Goal: Task Accomplishment & Management: Manage account settings

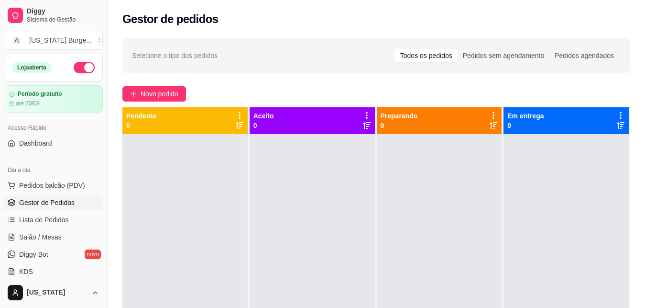
drag, startPoint x: 103, startPoint y: 93, endPoint x: 103, endPoint y: 122, distance: 28.7
click at [103, 122] on button "Toggle Sidebar" at bounding box center [107, 154] width 8 height 308
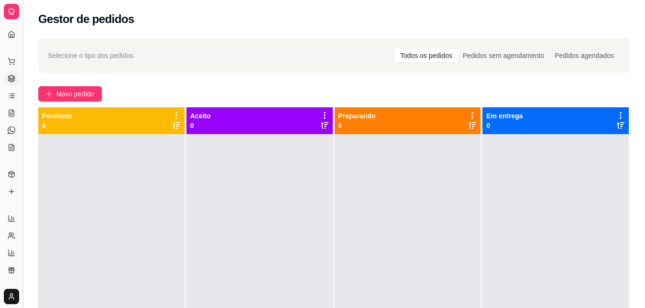
click at [22, 109] on button "Toggle Sidebar" at bounding box center [23, 154] width 8 height 308
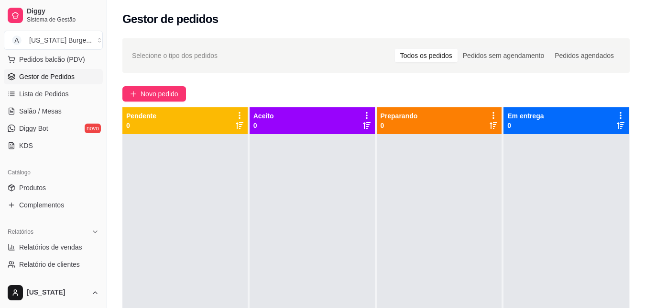
scroll to position [144, 0]
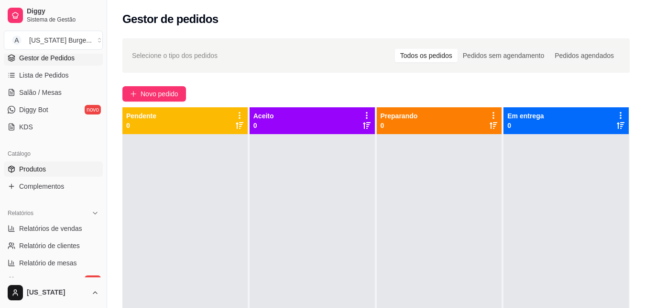
click at [39, 164] on link "Produtos" at bounding box center [53, 168] width 99 height 15
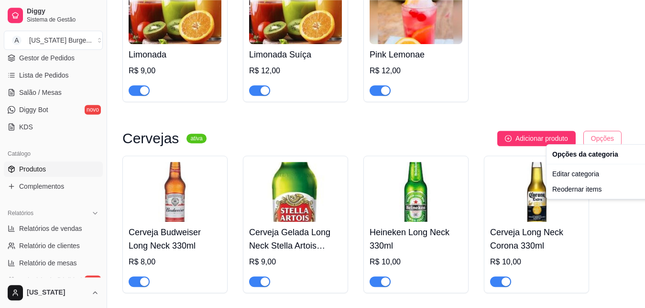
scroll to position [144, 0]
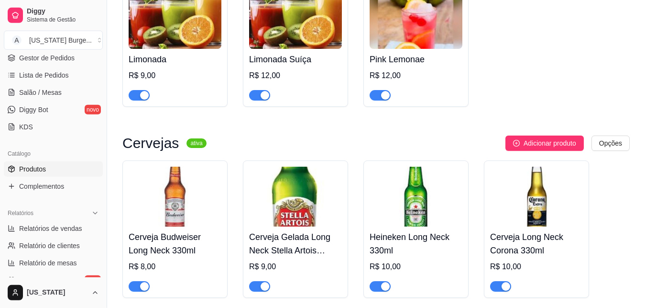
scroll to position [2055, 0]
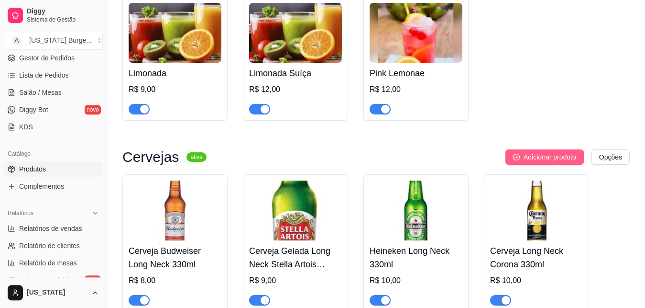
click at [553, 152] on span "Adicionar produto" at bounding box center [550, 157] width 53 height 11
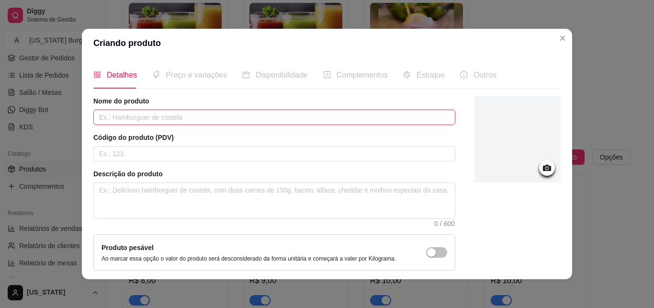
click at [188, 118] on input "text" at bounding box center [274, 117] width 362 height 15
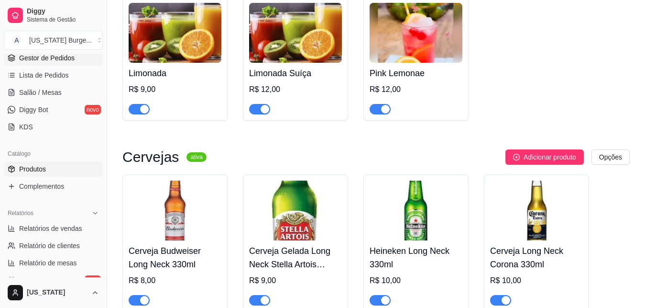
click at [53, 55] on span "Gestor de Pedidos" at bounding box center [46, 58] width 55 height 10
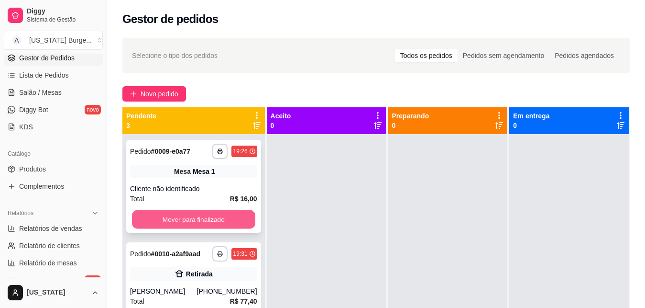
click at [217, 216] on button "Mover para finalizado" at bounding box center [193, 219] width 123 height 19
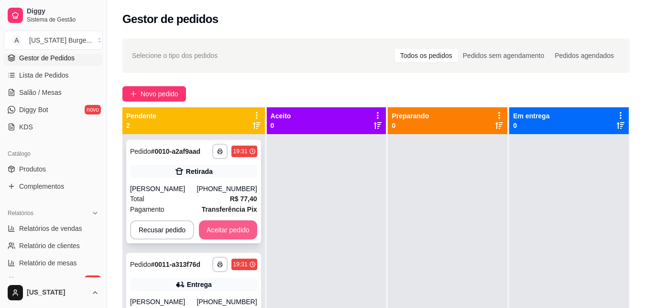
click at [216, 233] on button "Aceitar pedido" at bounding box center [228, 229] width 58 height 19
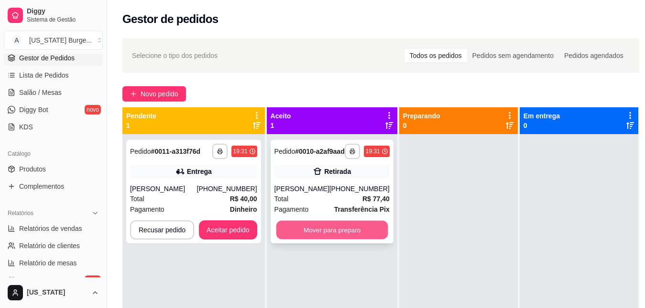
click at [310, 239] on button "Mover para preparo" at bounding box center [332, 230] width 112 height 19
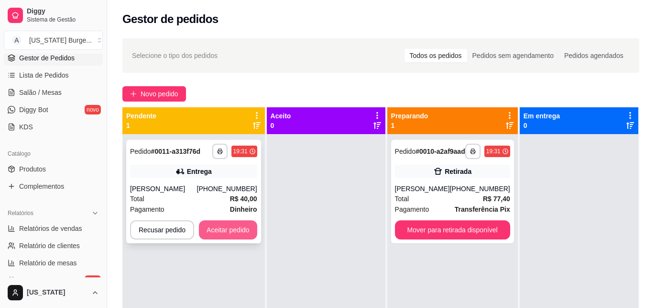
click at [228, 229] on button "Aceitar pedido" at bounding box center [228, 229] width 58 height 19
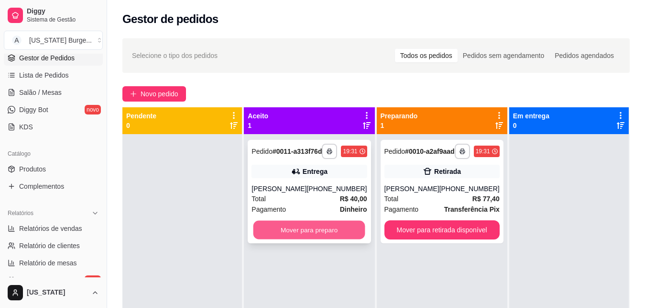
click at [306, 236] on button "Mover para preparo" at bounding box center [310, 230] width 112 height 19
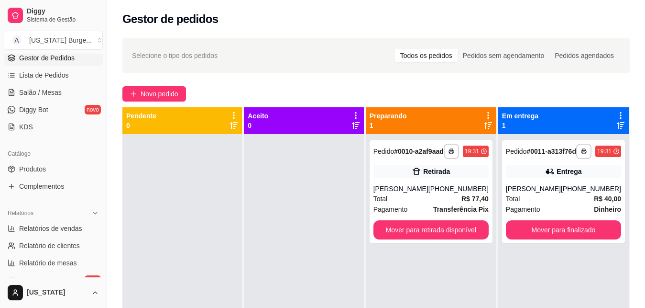
click at [38, 58] on span "Gestor de Pedidos" at bounding box center [46, 58] width 55 height 10
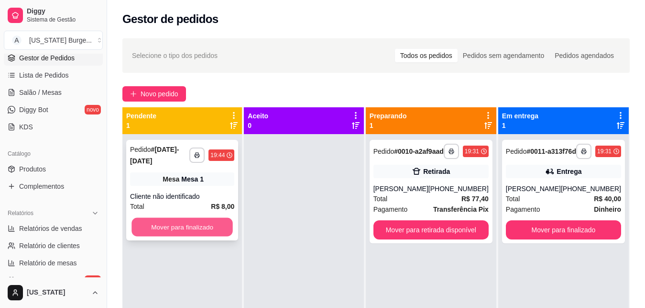
click at [196, 218] on button "Mover para finalizado" at bounding box center [182, 227] width 101 height 19
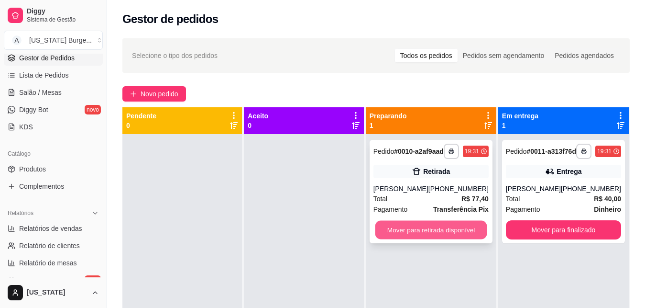
click at [410, 239] on button "Mover para retirada disponível" at bounding box center [431, 230] width 112 height 19
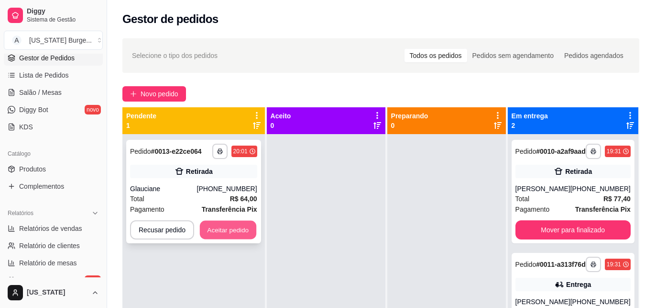
click at [227, 230] on button "Aceitar pedido" at bounding box center [228, 230] width 56 height 19
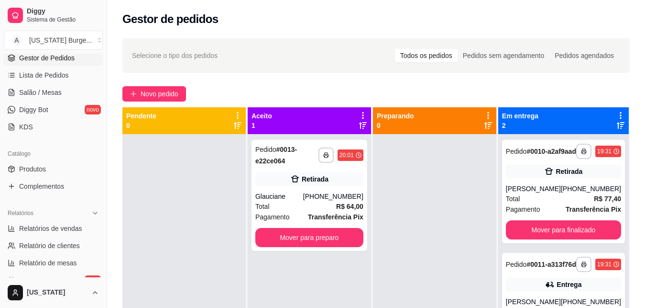
click at [257, 66] on div "Selecione o tipo dos pedidos Todos os pedidos Pedidos sem agendamento Pedidos a…" at bounding box center [376, 55] width 508 height 34
click at [273, 233] on button "Mover para preparo" at bounding box center [309, 237] width 105 height 19
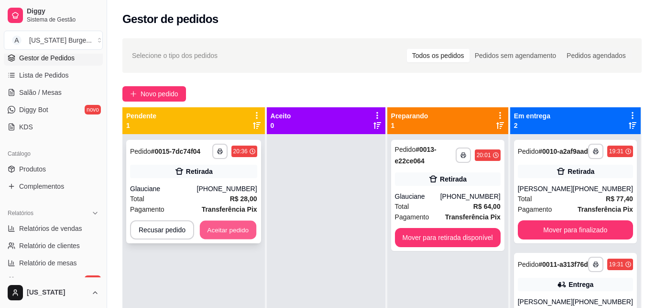
click at [234, 230] on button "Aceitar pedido" at bounding box center [228, 230] width 56 height 19
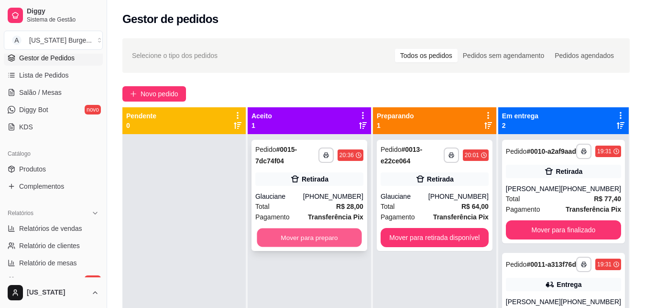
click at [338, 244] on button "Mover para preparo" at bounding box center [309, 237] width 105 height 19
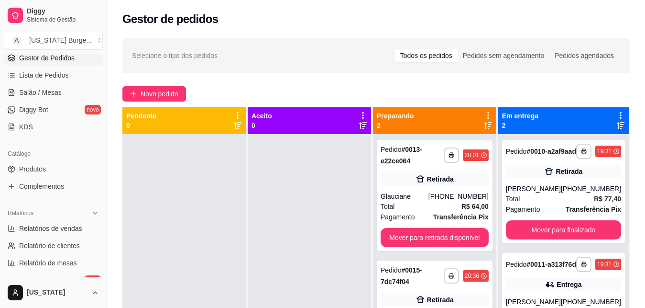
click at [605, 92] on div "Novo pedido" at bounding box center [376, 93] width 508 height 15
drag, startPoint x: 36, startPoint y: 111, endPoint x: 5, endPoint y: 110, distance: 31.6
click at [31, 109] on span "Diggy Bot" at bounding box center [33, 110] width 29 height 10
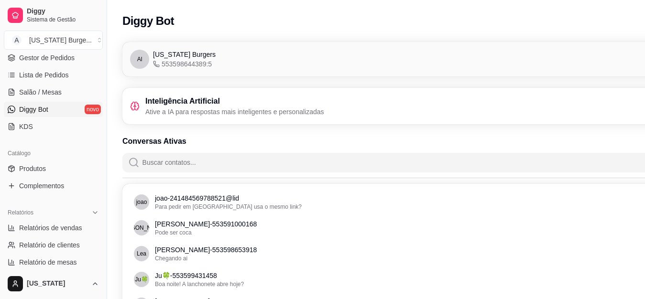
click at [20, 110] on span "Diggy Bot" at bounding box center [33, 110] width 29 height 10
drag, startPoint x: 155, startPoint y: 27, endPoint x: 163, endPoint y: 39, distance: 14.2
click at [155, 27] on h2 "Diggy Bot" at bounding box center [148, 20] width 52 height 15
click at [180, 100] on h3 "Inteligência Artificial" at bounding box center [234, 101] width 179 height 11
drag, startPoint x: 169, startPoint y: 128, endPoint x: 164, endPoint y: 144, distance: 16.6
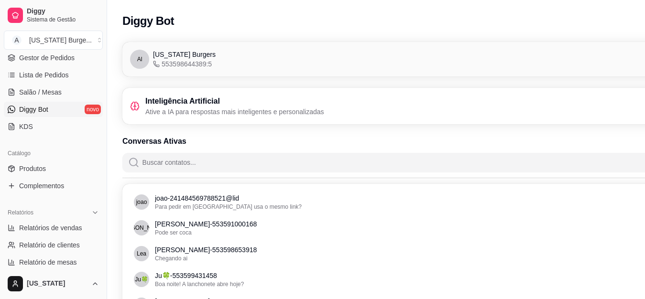
click at [165, 138] on div "Al [US_STATE] Burgers 553598644389:5 Conectado Inteligência Artificial Ative a …" at bounding box center [429, 276] width 645 height 480
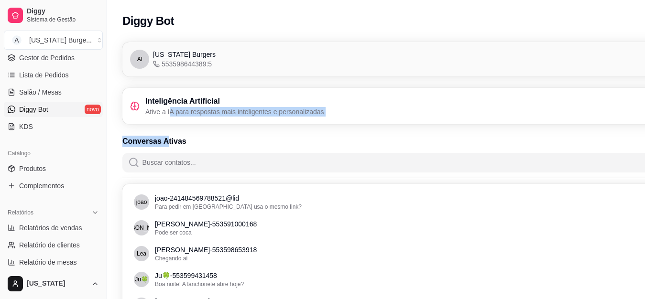
click at [166, 151] on div "Conversas Ativas 12 contatos" at bounding box center [429, 154] width 615 height 36
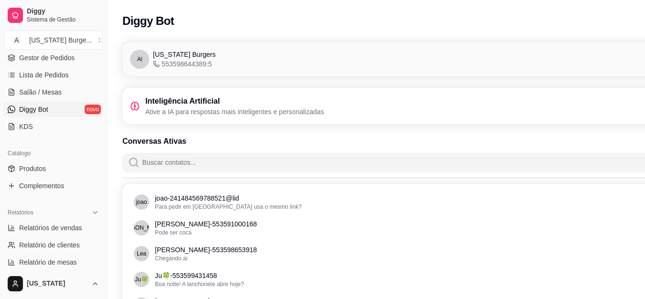
click at [177, 99] on h3 "Inteligência Artificial" at bounding box center [234, 101] width 179 height 11
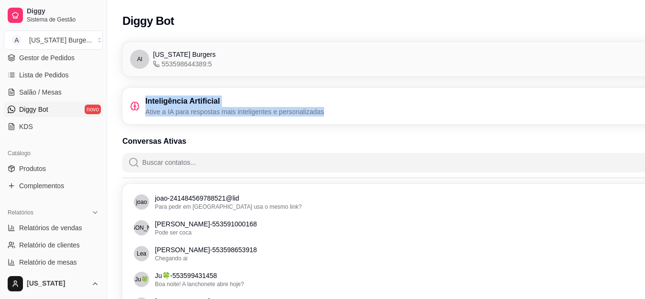
drag, startPoint x: 616, startPoint y: 75, endPoint x: 653, endPoint y: 107, distance: 48.8
click at [645, 77] on div "Al [US_STATE] Burgers 553598644389:5 Conectado" at bounding box center [429, 59] width 615 height 34
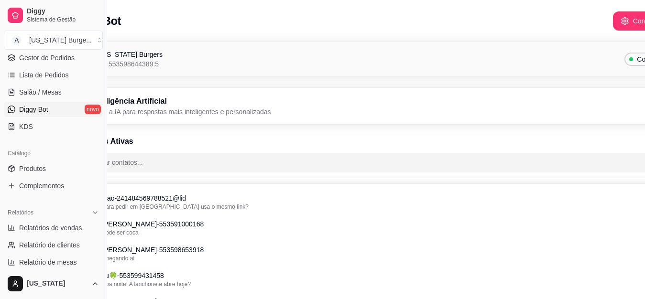
scroll to position [0, 107]
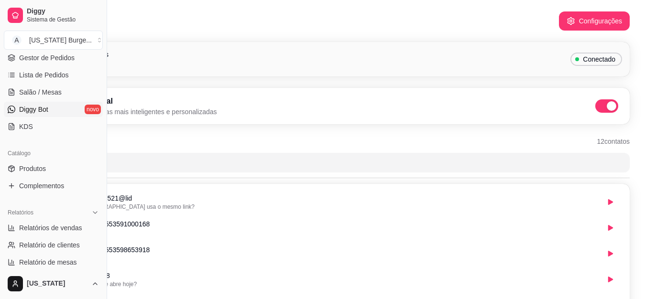
drag, startPoint x: 590, startPoint y: 89, endPoint x: 653, endPoint y: 89, distance: 62.7
click at [630, 89] on div "Inteligência Artificial Ative a IA para respostas mais inteligentes e personali…" at bounding box center [322, 106] width 615 height 36
click at [574, 16] on button "Configurações" at bounding box center [594, 21] width 69 height 19
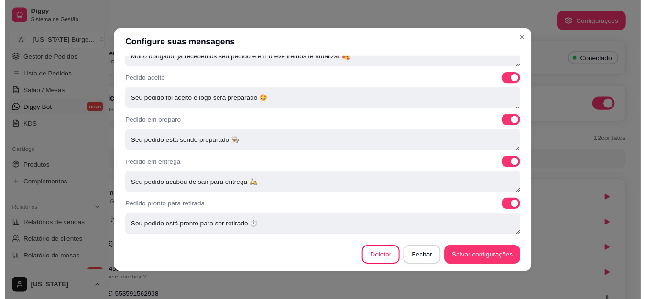
scroll to position [456, 0]
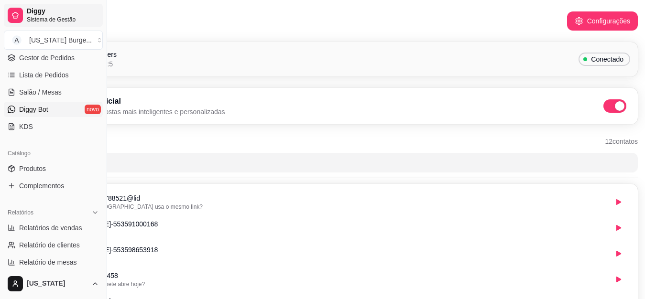
click at [26, 18] on link "Diggy Sistema de Gestão" at bounding box center [53, 15] width 99 height 23
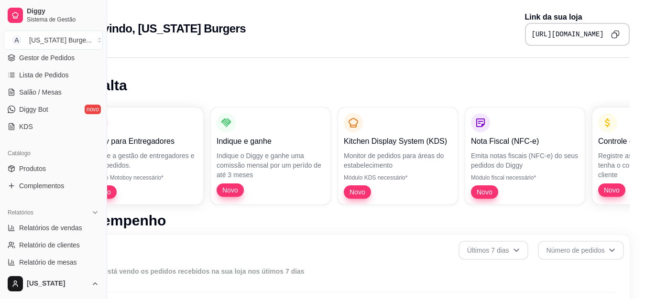
scroll to position [0, 43]
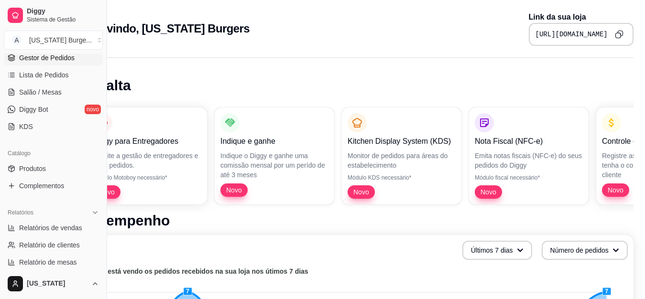
click at [47, 55] on span "Gestor de Pedidos" at bounding box center [46, 58] width 55 height 10
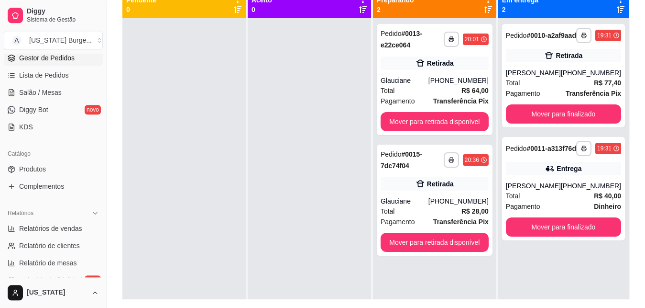
scroll to position [146, 0]
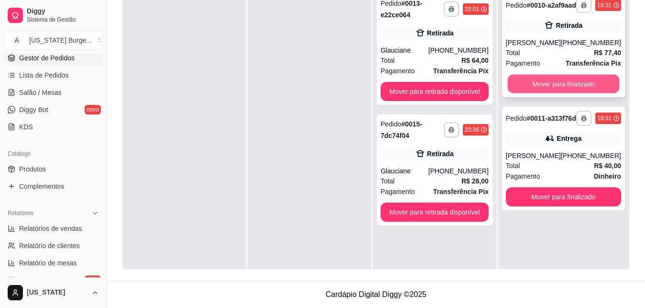
click at [530, 93] on button "Mover para finalizado" at bounding box center [564, 84] width 112 height 19
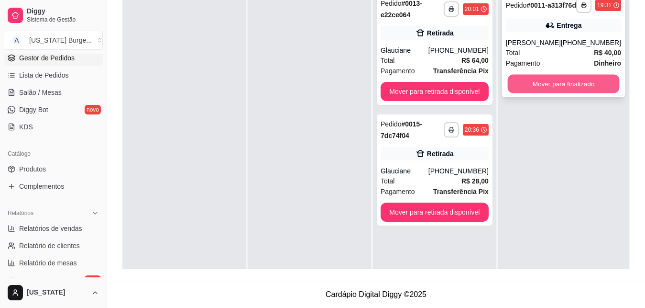
click at [545, 87] on button "Mover para finalizado" at bounding box center [564, 84] width 112 height 19
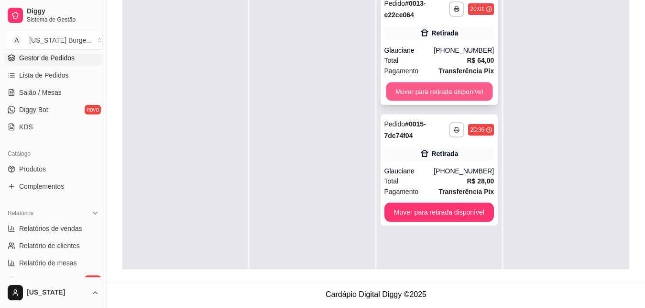
click at [449, 91] on button "Mover para retirada disponível" at bounding box center [439, 91] width 107 height 19
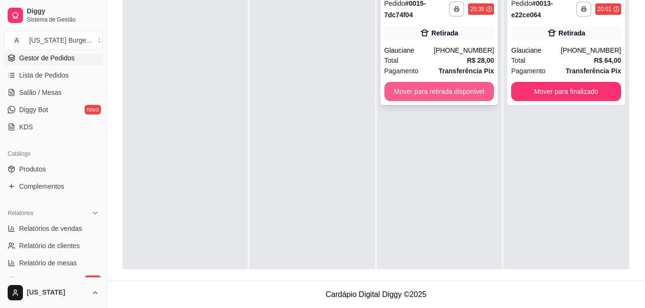
click at [444, 96] on button "Mover para retirada disponível" at bounding box center [440, 91] width 110 height 19
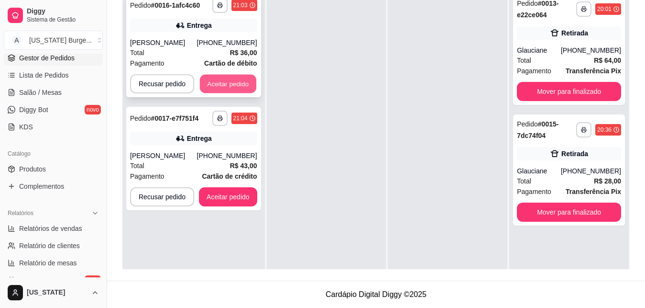
click at [225, 83] on button "Aceitar pedido" at bounding box center [228, 84] width 56 height 19
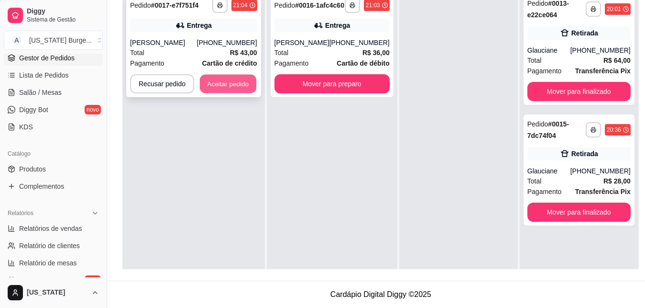
click at [234, 82] on button "Aceitar pedido" at bounding box center [228, 84] width 56 height 19
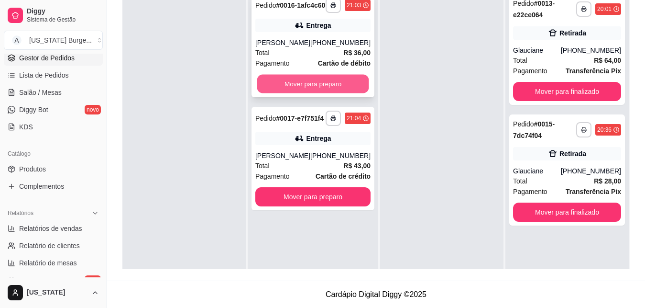
click at [288, 89] on button "Mover para preparo" at bounding box center [313, 84] width 112 height 19
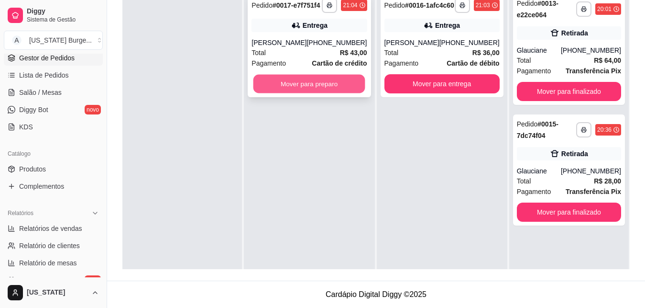
click at [328, 93] on button "Mover para preparo" at bounding box center [310, 84] width 112 height 19
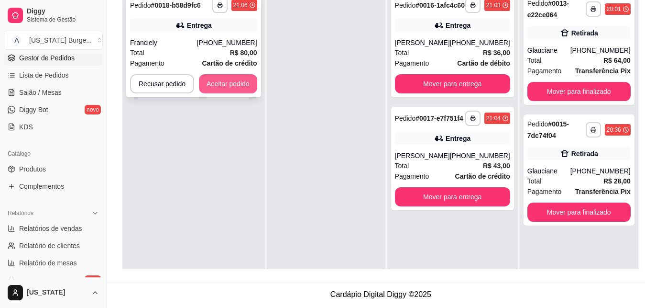
click at [238, 77] on button "Aceitar pedido" at bounding box center [228, 83] width 58 height 19
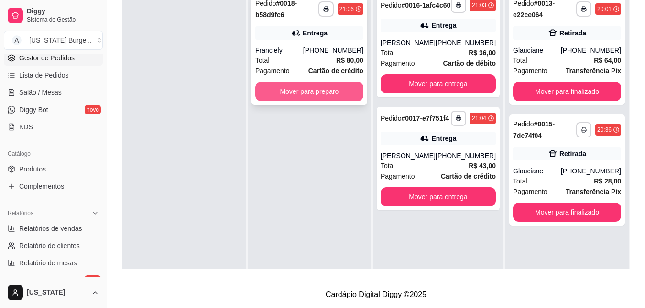
click at [330, 93] on button "Mover para preparo" at bounding box center [309, 91] width 108 height 19
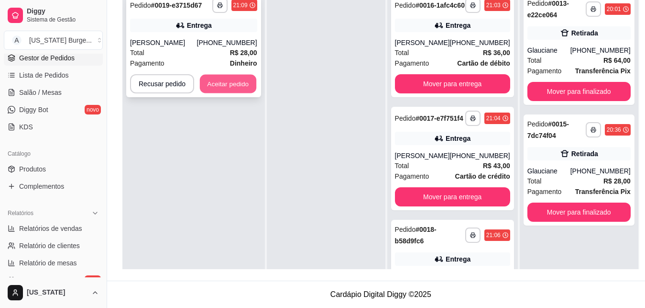
click at [224, 92] on button "Aceitar pedido" at bounding box center [228, 84] width 56 height 19
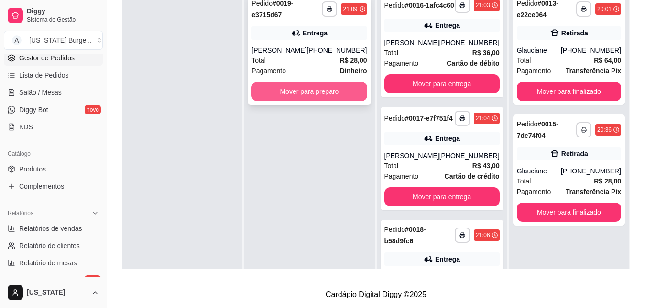
click at [306, 89] on button "Mover para preparo" at bounding box center [309, 91] width 115 height 19
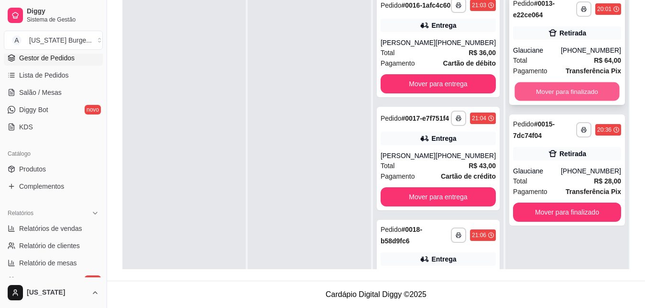
click at [536, 96] on button "Mover para finalizado" at bounding box center [567, 91] width 105 height 19
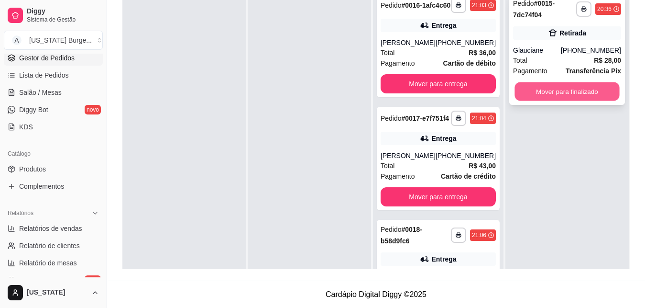
click at [537, 96] on button "Mover para finalizado" at bounding box center [567, 91] width 105 height 19
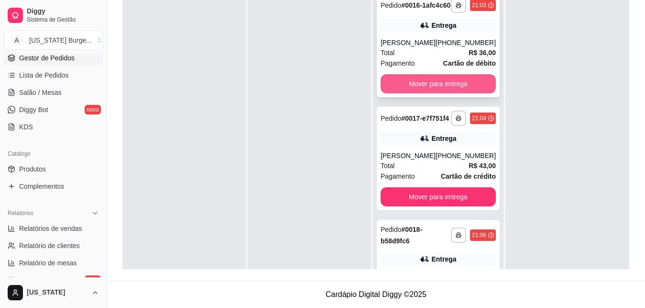
click at [443, 86] on button "Mover para entrega" at bounding box center [438, 83] width 115 height 19
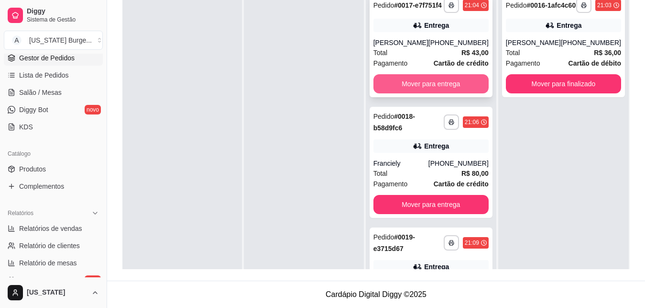
click at [430, 93] on button "Mover para entrega" at bounding box center [431, 83] width 115 height 19
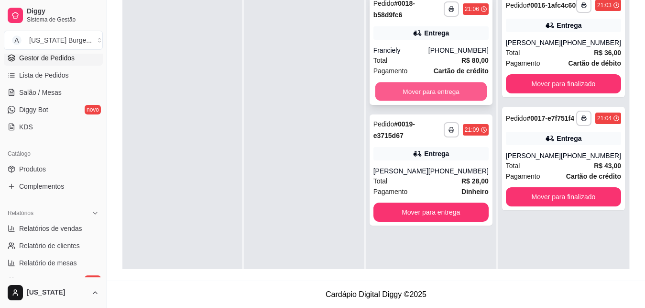
click at [433, 86] on button "Mover para entrega" at bounding box center [431, 91] width 112 height 19
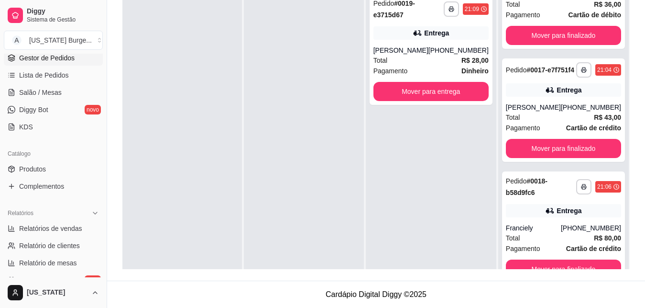
scroll to position [0, 0]
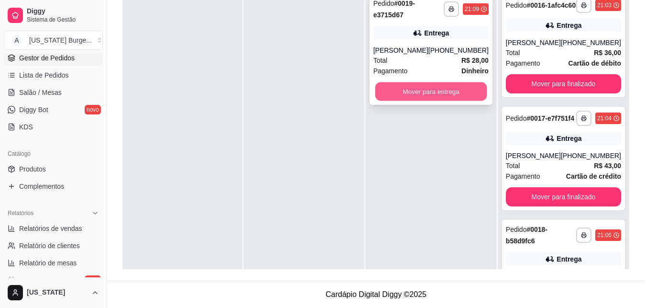
click at [443, 96] on button "Mover para entrega" at bounding box center [431, 91] width 112 height 19
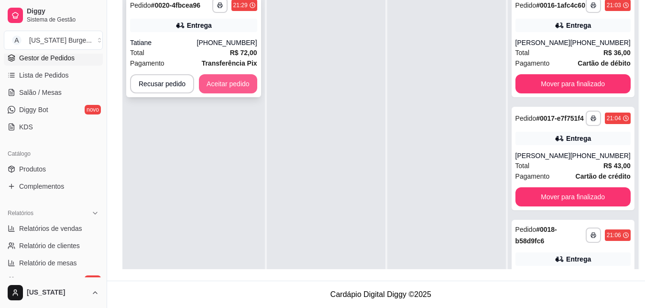
click at [223, 89] on button "Aceitar pedido" at bounding box center [228, 83] width 58 height 19
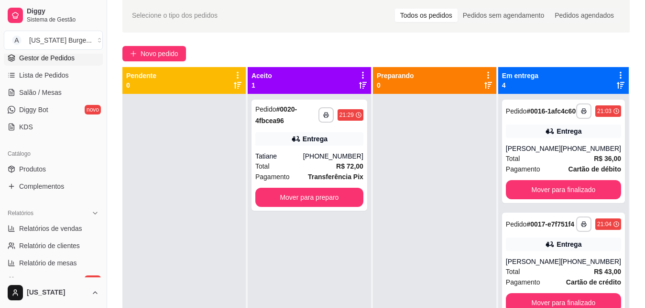
scroll to position [48, 0]
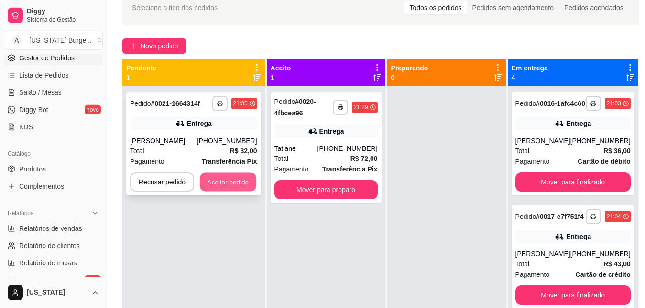
click at [221, 181] on button "Aceitar pedido" at bounding box center [228, 182] width 56 height 19
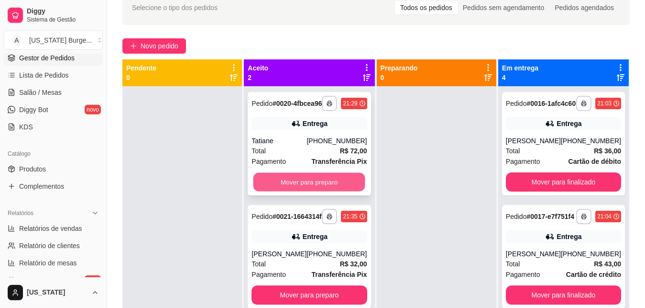
click at [299, 191] on button "Mover para preparo" at bounding box center [310, 182] width 112 height 19
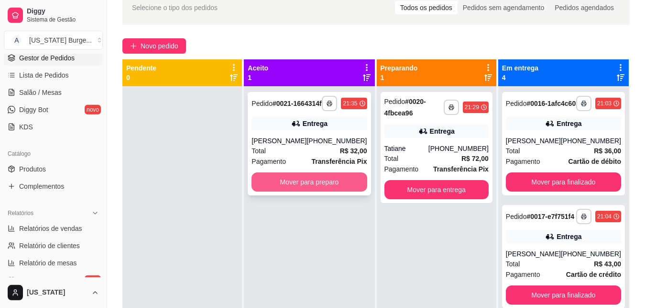
click at [311, 189] on button "Mover para preparo" at bounding box center [309, 181] width 115 height 19
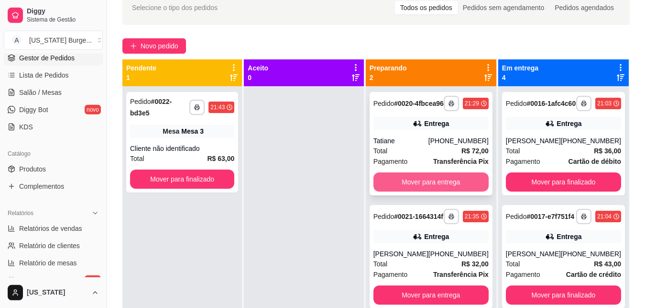
click at [428, 191] on button "Mover para entrega" at bounding box center [431, 181] width 115 height 19
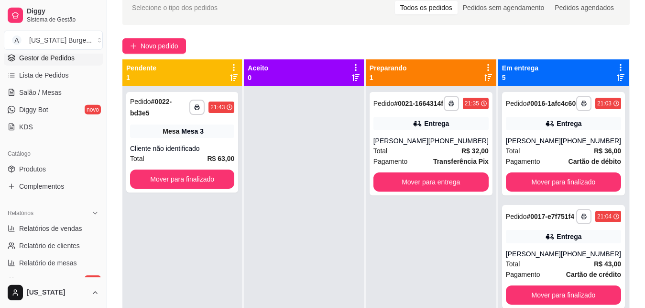
click at [428, 191] on button "Mover para entrega" at bounding box center [431, 181] width 115 height 19
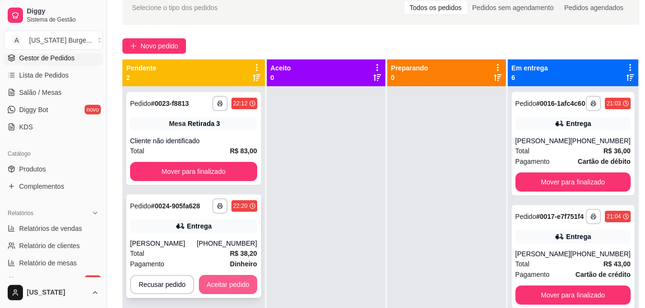
click at [231, 286] on button "Aceitar pedido" at bounding box center [228, 284] width 58 height 19
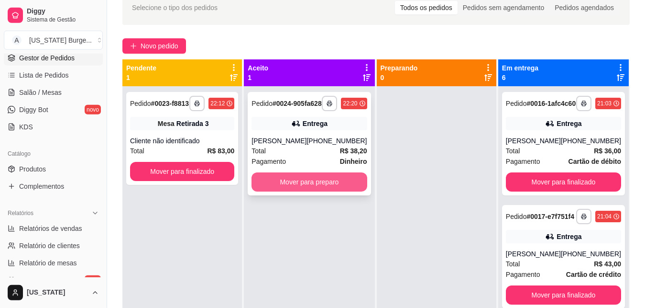
click at [334, 191] on button "Mover para preparo" at bounding box center [309, 181] width 115 height 19
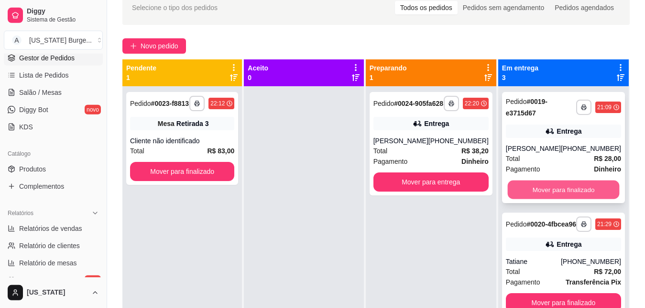
click at [545, 189] on button "Mover para finalizado" at bounding box center [564, 189] width 112 height 19
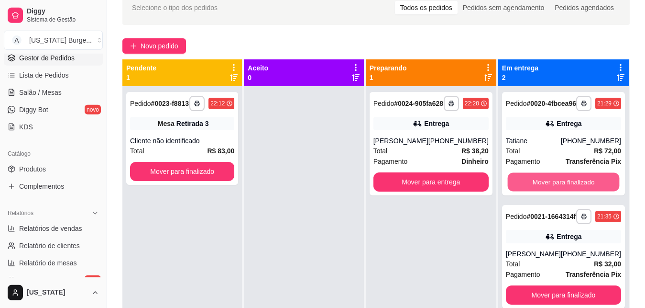
click at [545, 189] on button "Mover para finalizado" at bounding box center [564, 182] width 112 height 19
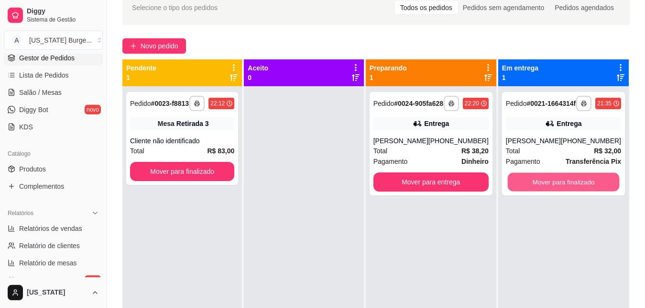
click at [545, 189] on button "Mover para finalizado" at bounding box center [564, 182] width 112 height 19
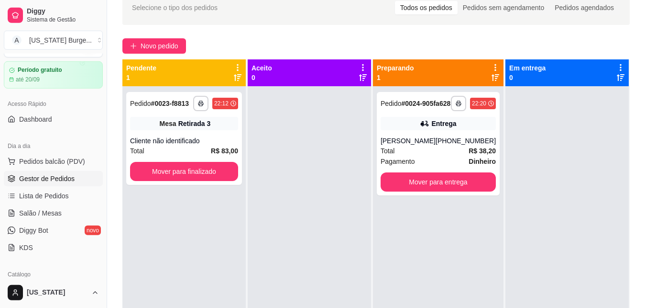
scroll to position [0, 0]
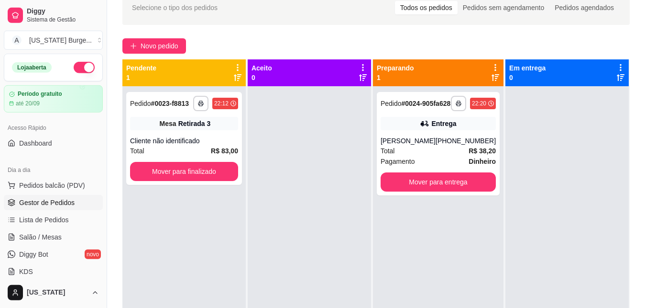
click at [75, 68] on button "button" at bounding box center [84, 67] width 21 height 11
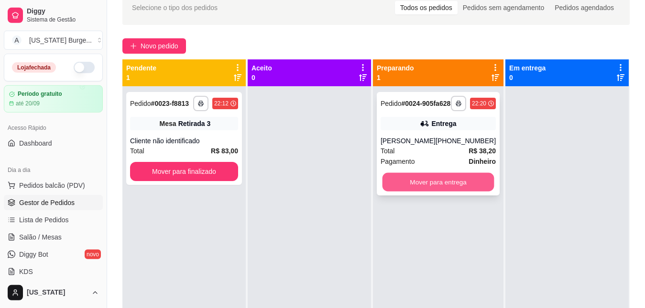
click at [417, 191] on button "Mover para entrega" at bounding box center [438, 182] width 112 height 19
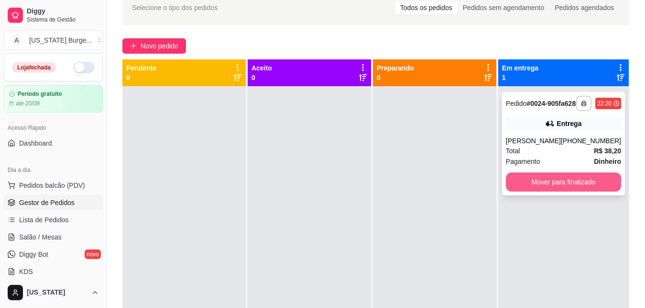
click at [575, 191] on button "Mover para finalizado" at bounding box center [563, 181] width 115 height 19
